Goal: Task Accomplishment & Management: Complete application form

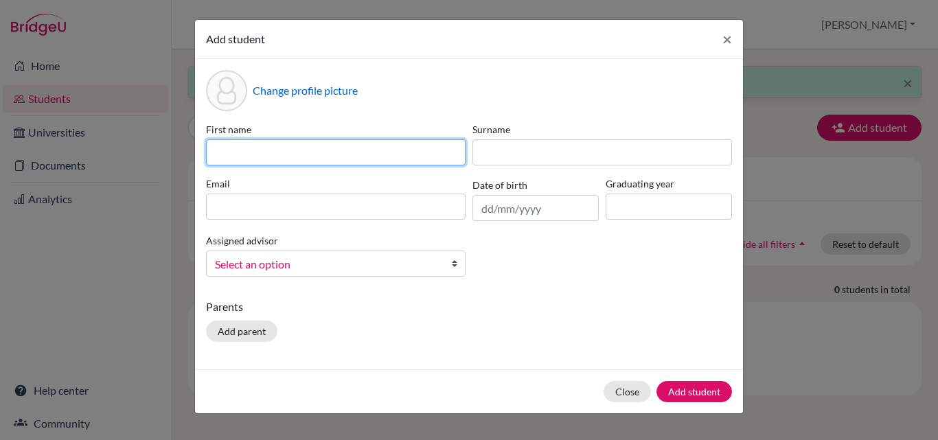
click at [252, 156] on input at bounding box center [335, 152] width 259 height 26
paste input "[PERSON_NAME]"
drag, startPoint x: 345, startPoint y: 151, endPoint x: 286, endPoint y: 150, distance: 59.0
click at [286, 150] on input "[PERSON_NAME]" at bounding box center [335, 152] width 259 height 26
type input "[PERSON_NAME]"
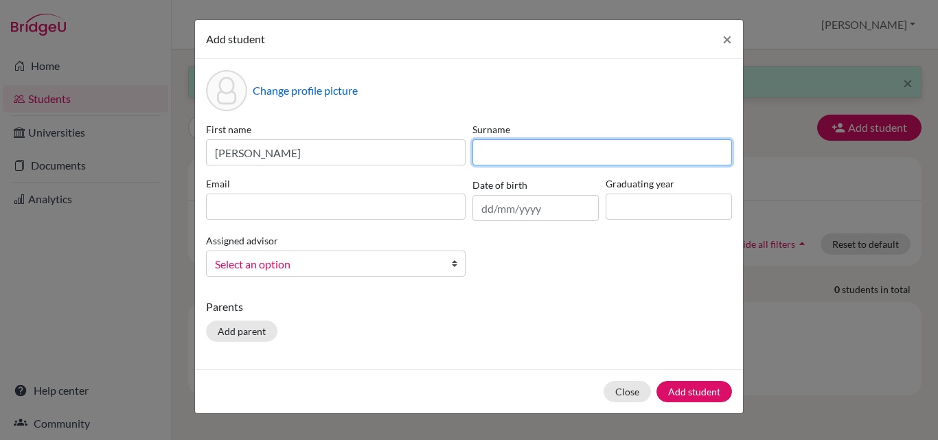
click at [549, 159] on input at bounding box center [601, 152] width 259 height 26
paste input "[PERSON_NAME]"
drag, startPoint x: 549, startPoint y: 154, endPoint x: 459, endPoint y: 149, distance: 90.1
click at [459, 149] on div "First name [PERSON_NAME] Surname [PERSON_NAME] Email Date of birth Graduating y…" at bounding box center [468, 204] width 533 height 165
type input "Gummaraj"
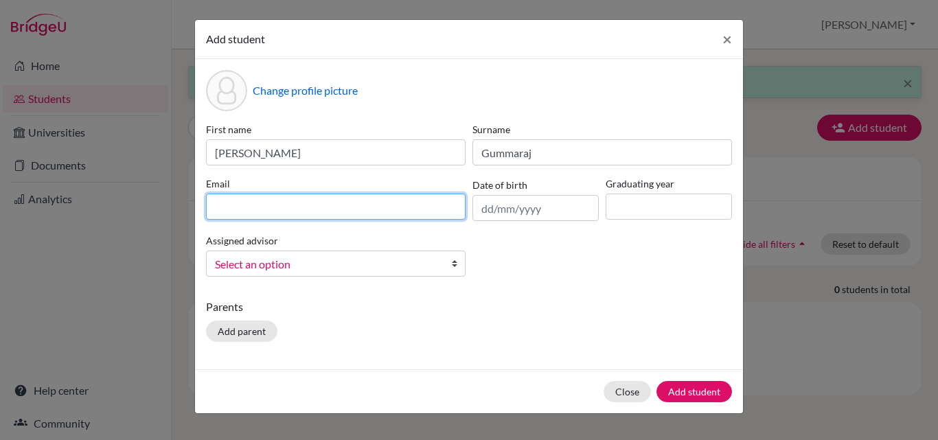
click at [269, 202] on input at bounding box center [335, 207] width 259 height 26
paste input "[PERSON_NAME]"
drag, startPoint x: 284, startPoint y: 205, endPoint x: 251, endPoint y: 207, distance: 33.0
click at [251, 207] on input "[PERSON_NAME]" at bounding box center [335, 207] width 259 height 26
click at [309, 209] on input "Krishna.Gummaraj" at bounding box center [335, 207] width 259 height 26
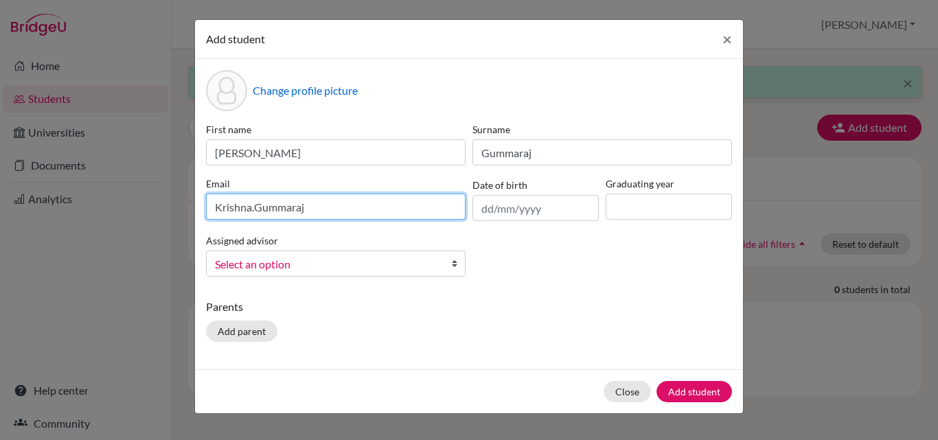
click at [314, 208] on input "Krishna.Gummaraj" at bounding box center [335, 207] width 259 height 26
type input "[EMAIL_ADDRESS][DOMAIN_NAME]"
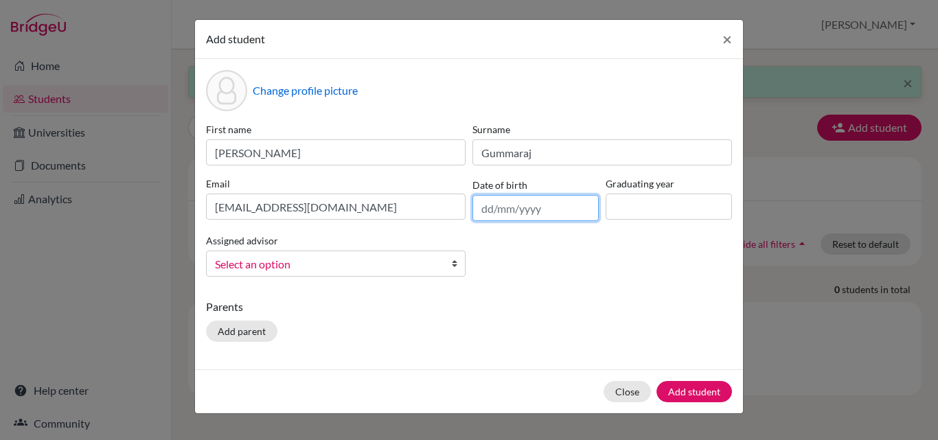
click at [507, 216] on input "text" at bounding box center [535, 208] width 126 height 26
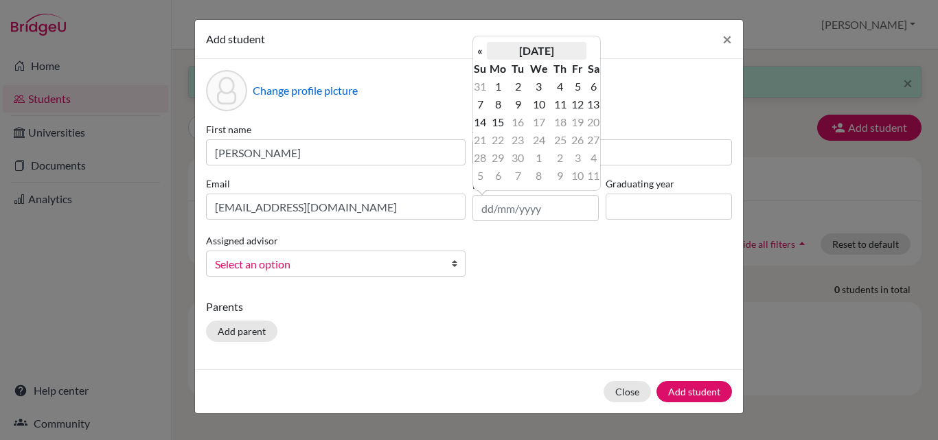
click at [542, 56] on th "[DATE]" at bounding box center [537, 51] width 100 height 18
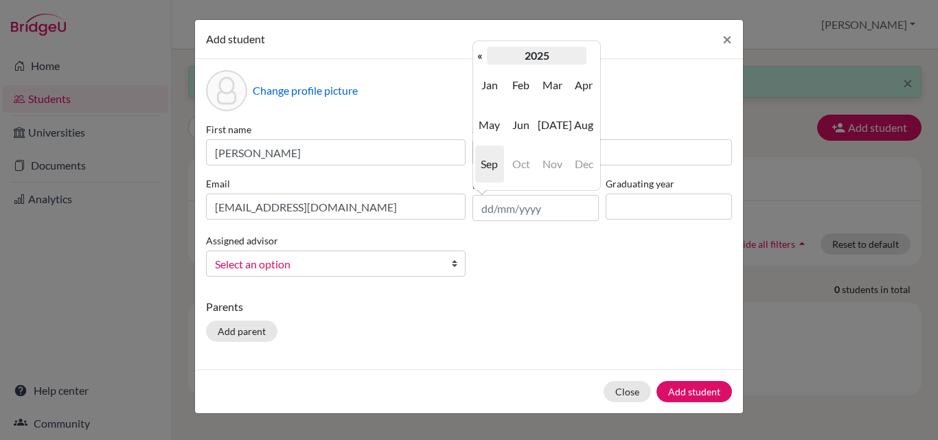
click at [542, 56] on th "2025" at bounding box center [537, 56] width 100 height 18
click at [520, 54] on th "[DATE]-[DATE]" at bounding box center [537, 56] width 100 height 18
drag, startPoint x: 610, startPoint y: 234, endPoint x: 605, endPoint y: 242, distance: 8.6
click at [610, 235] on div "First name [PERSON_NAME] Surname [PERSON_NAME] [PERSON_NAME][EMAIL_ADDRESS][DOM…" at bounding box center [468, 204] width 533 height 165
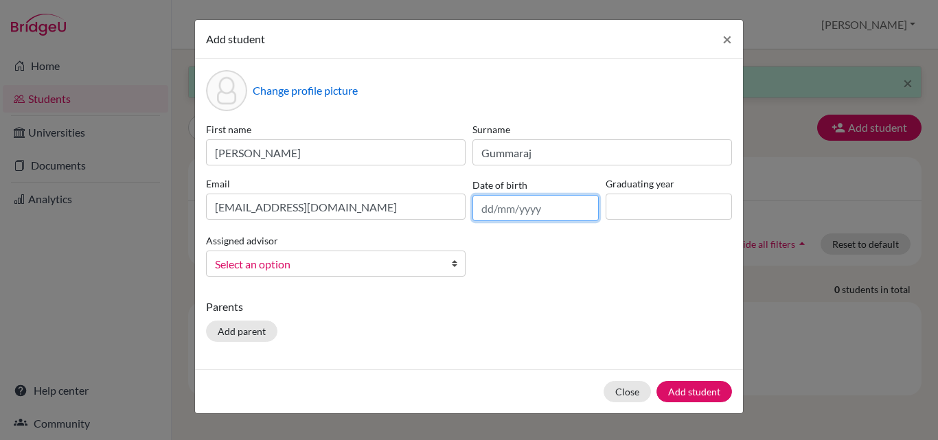
click at [542, 200] on input "text" at bounding box center [535, 208] width 126 height 26
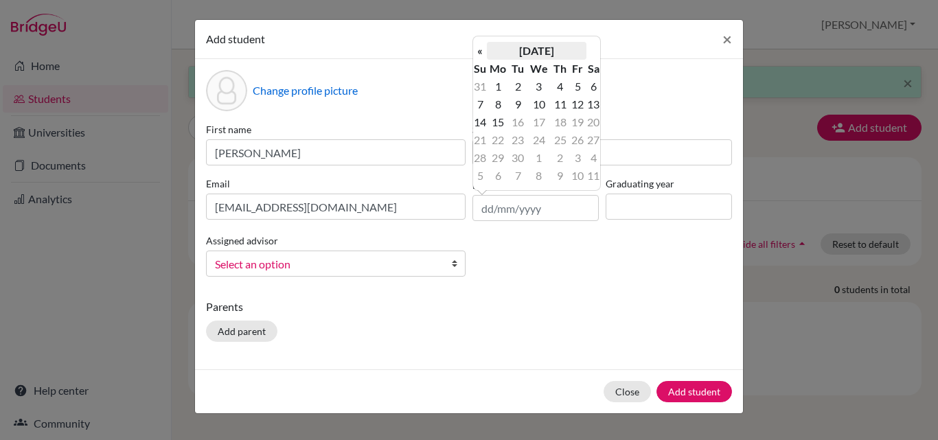
click at [522, 48] on th "[DATE]" at bounding box center [537, 51] width 100 height 18
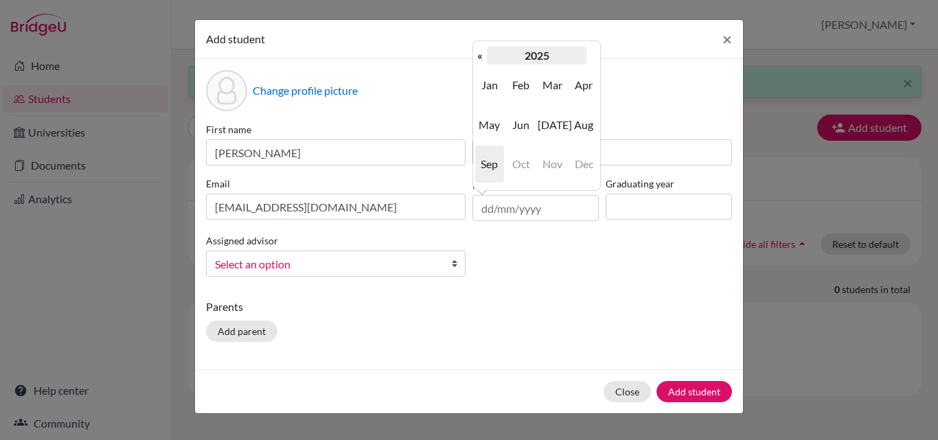
click at [520, 54] on th "2025" at bounding box center [537, 56] width 100 height 18
click at [483, 56] on th "«" at bounding box center [480, 56] width 14 height 18
click at [527, 163] on span "2008" at bounding box center [521, 164] width 29 height 37
click at [522, 125] on span "Jun" at bounding box center [521, 124] width 29 height 37
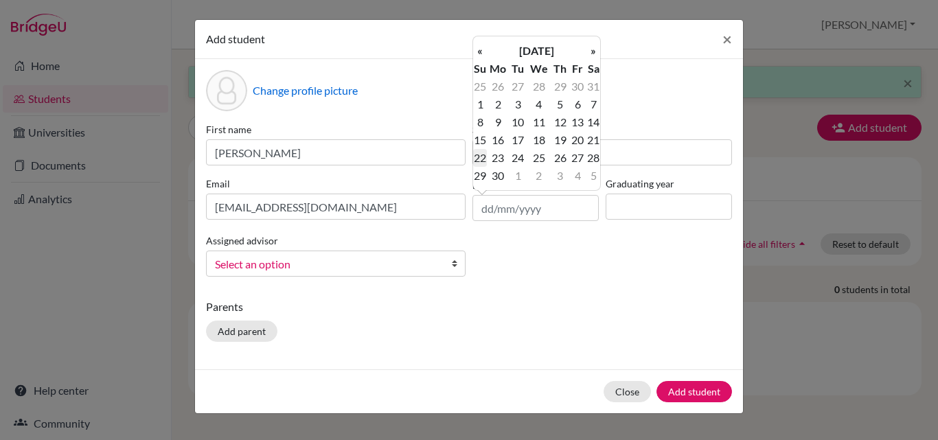
click at [479, 158] on td "22" at bounding box center [480, 158] width 14 height 18
type input "[DATE]"
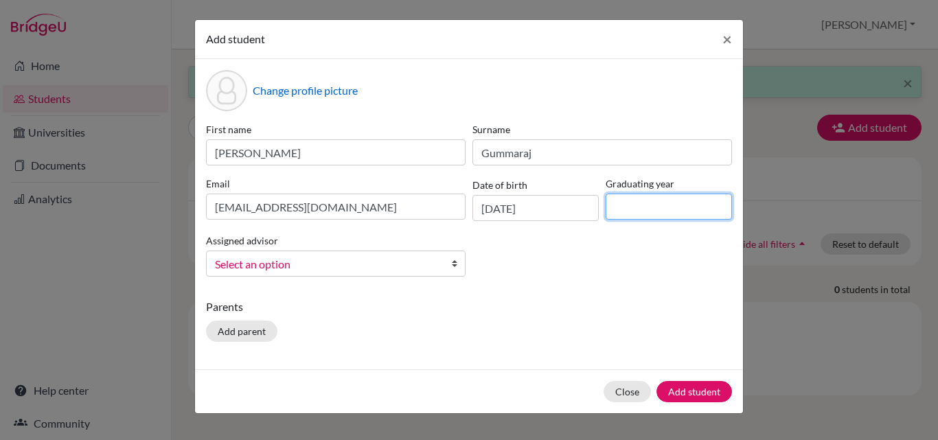
click at [635, 202] on input at bounding box center [668, 207] width 126 height 26
type input "2027"
click at [338, 263] on span "Select an option" at bounding box center [327, 264] width 224 height 18
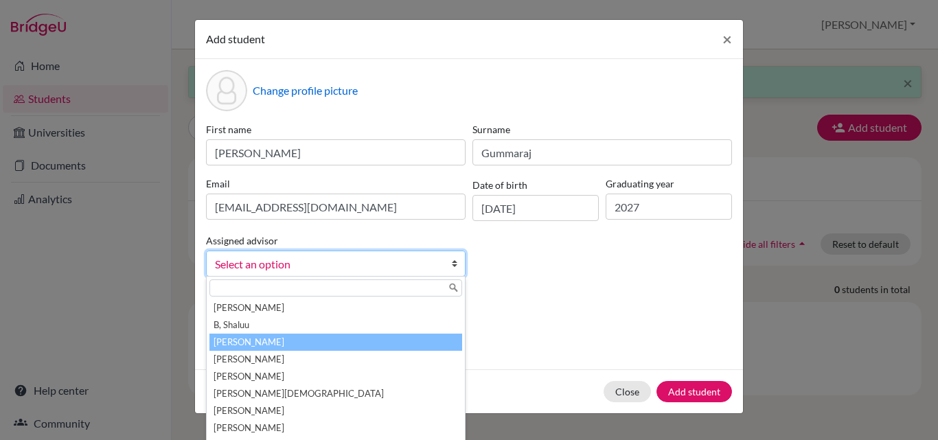
click at [288, 341] on li "[PERSON_NAME]" at bounding box center [335, 342] width 253 height 17
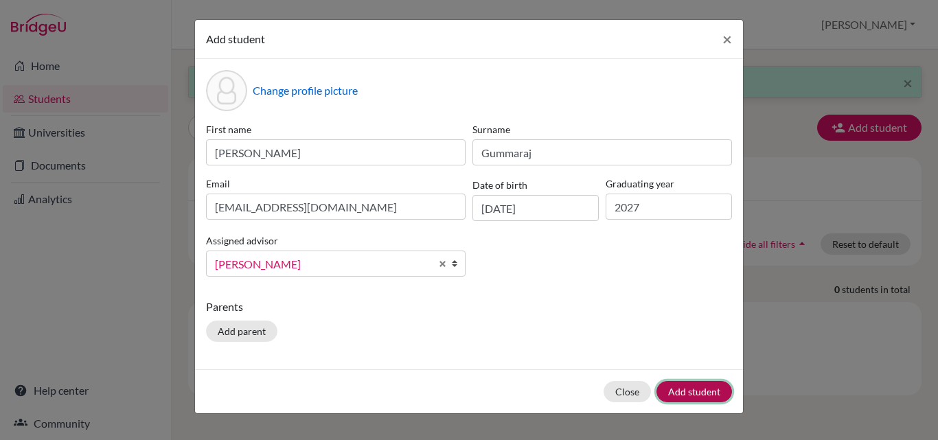
click at [699, 396] on button "Add student" at bounding box center [694, 391] width 76 height 21
